Goal: Entertainment & Leisure: Consume media (video, audio)

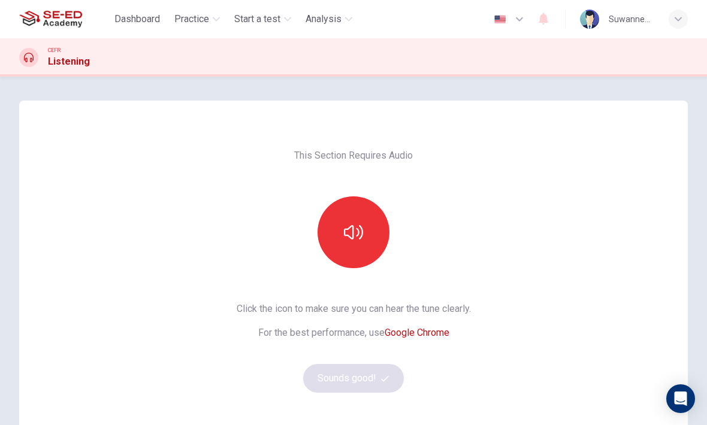
click at [365, 232] on button "button" at bounding box center [353, 232] width 72 height 72
click at [367, 228] on button "button" at bounding box center [353, 232] width 72 height 72
click at [367, 383] on button "Sounds good!" at bounding box center [353, 378] width 101 height 29
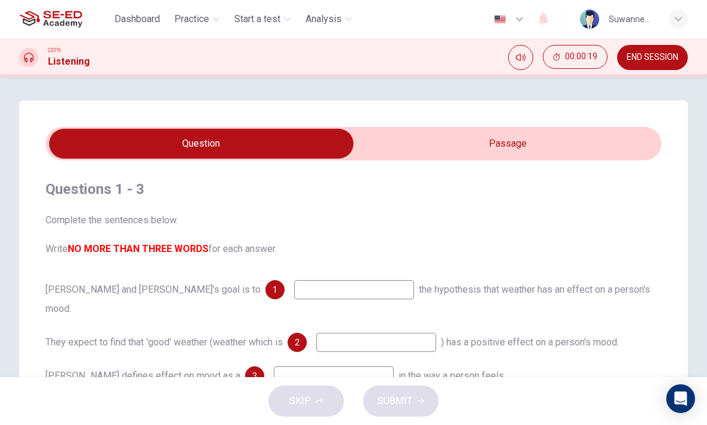
click at [520, 60] on icon "Mute" at bounding box center [521, 58] width 10 height 10
click at [518, 60] on icon "Unmute" at bounding box center [521, 58] width 10 height 10
click at [29, 56] on icon at bounding box center [29, 58] width 10 height 10
click at [75, 65] on h1 "Listening" at bounding box center [69, 61] width 42 height 14
click at [523, 53] on icon "Mute" at bounding box center [521, 58] width 10 height 10
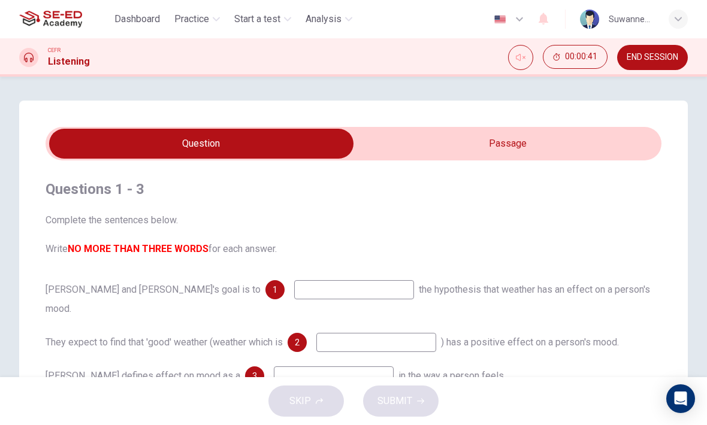
click at [526, 49] on button "Unmute" at bounding box center [520, 57] width 25 height 25
click at [666, 54] on span "END SESSION" at bounding box center [652, 58] width 52 height 10
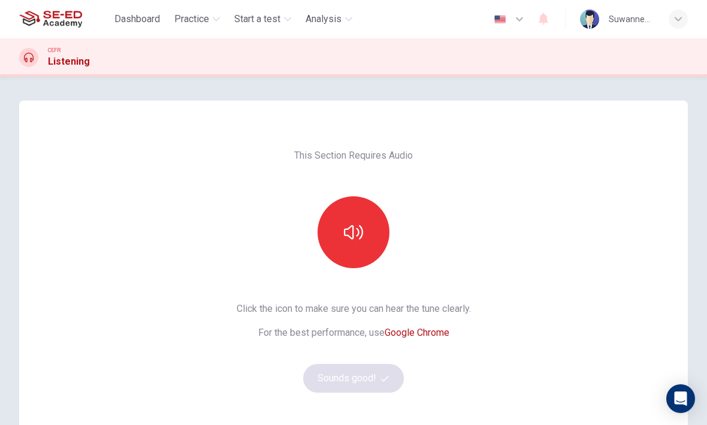
click at [431, 331] on link "Google Chrome" at bounding box center [416, 332] width 65 height 11
